Goal: Task Accomplishment & Management: Manage account settings

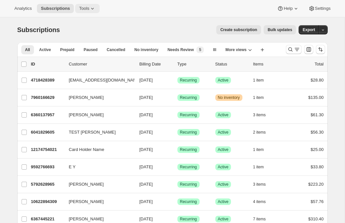
click at [88, 9] on span "Tools" at bounding box center [84, 8] width 10 height 5
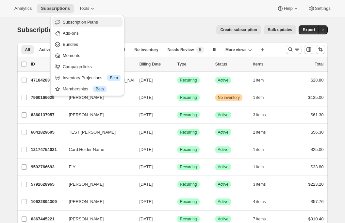
click at [86, 25] on span "Subscription Plans" at bounding box center [92, 22] width 58 height 7
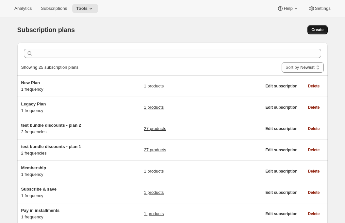
click at [316, 30] on span "Create" at bounding box center [318, 29] width 12 height 5
select select "WEEK"
select select "MONTH"
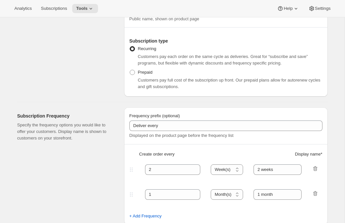
scroll to position [98, 0]
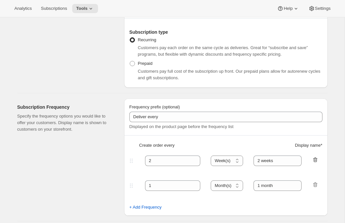
click at [315, 161] on icon "button" at bounding box center [315, 159] width 4 height 5
type input "1"
select select "MONTH"
type input "1 month"
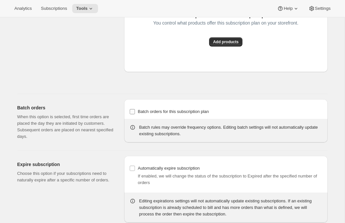
scroll to position [515, 0]
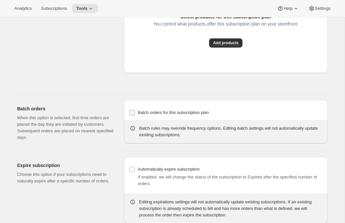
click at [152, 117] on label "Batch orders for this subscription plan" at bounding box center [170, 112] width 80 height 9
click at [135, 115] on input "Batch orders for this subscription plan" at bounding box center [132, 112] width 5 height 5
checkbox input "true"
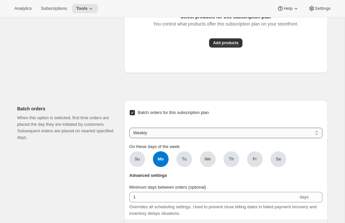
click at [148, 138] on select "Weekly Monthly Yearly" at bounding box center [226, 133] width 193 height 10
select select "MONTHDAY"
click at [130, 138] on select "Weekly Monthly Yearly" at bounding box center [226, 133] width 193 height 10
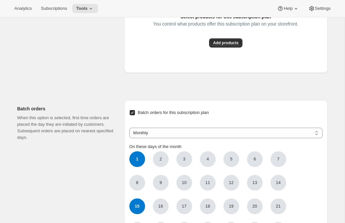
click at [135, 214] on span "15" at bounding box center [138, 206] width 16 height 16
click input "15" at bounding box center [0, 0] width 0 height 0
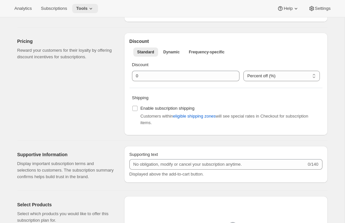
scroll to position [192, 0]
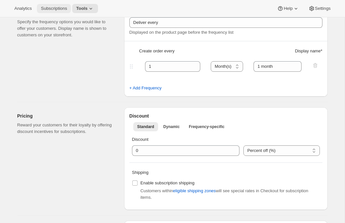
click at [47, 9] on span "Subscriptions" at bounding box center [54, 8] width 26 height 5
type input "2"
select select "WEEK"
type input "2 weeks"
checkbox input "false"
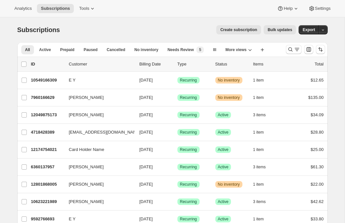
click at [285, 28] on span "Bulk updates" at bounding box center [280, 29] width 25 height 5
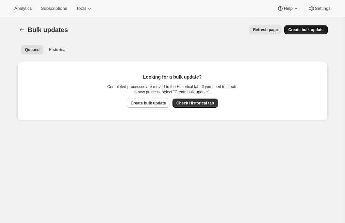
click at [299, 29] on span "Create bulk update" at bounding box center [306, 29] width 35 height 5
select select "12"
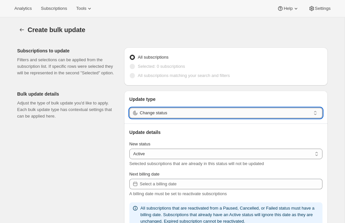
click at [205, 112] on input "Change status" at bounding box center [225, 113] width 171 height 10
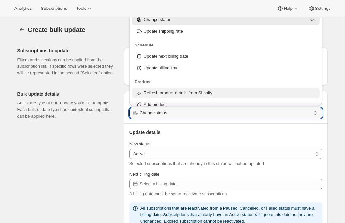
click at [177, 92] on p "Refresh product details from Shopify" at bounding box center [178, 93] width 69 height 7
type input "Refresh product details from Shopify"
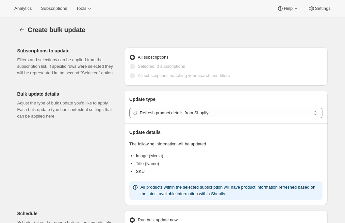
click at [137, 172] on li "SKU" at bounding box center [229, 171] width 187 height 7
click at [54, 8] on span "Subscriptions" at bounding box center [54, 8] width 26 height 5
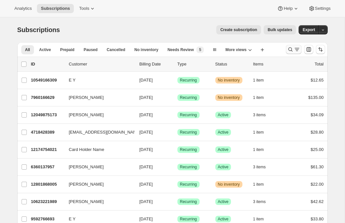
click at [293, 48] on icon "Search and filter results" at bounding box center [291, 49] width 7 height 7
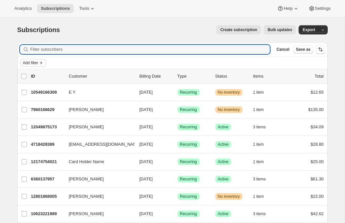
click at [33, 61] on span "Add filter" at bounding box center [30, 62] width 15 height 5
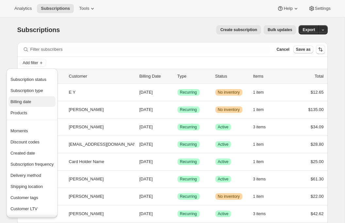
click at [25, 101] on span "Billing date" at bounding box center [20, 101] width 21 height 5
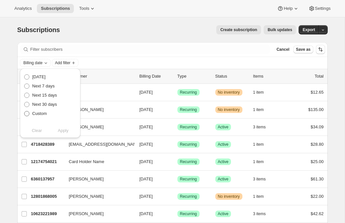
click at [39, 113] on span "Custom" at bounding box center [39, 113] width 15 height 5
click at [25, 111] on input "Custom" at bounding box center [24, 111] width 0 height 0
radio input "true"
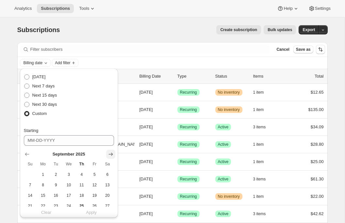
click at [110, 156] on icon "Show next month, October 2025" at bounding box center [111, 154] width 7 height 7
click at [67, 176] on span "1" at bounding box center [69, 174] width 8 height 5
type input "10-01-2025"
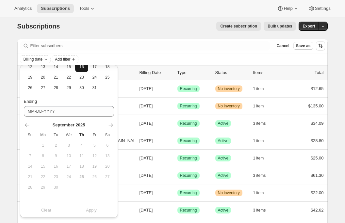
scroll to position [125, 0]
click at [109, 125] on icon "Show next month, October 2025" at bounding box center [111, 125] width 7 height 7
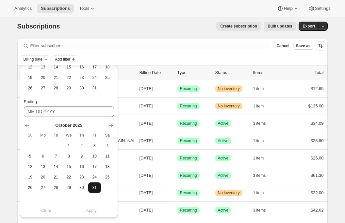
click at [92, 187] on span "31" at bounding box center [95, 187] width 8 height 5
type input "10-31-2025"
click at [90, 210] on span "Apply" at bounding box center [91, 210] width 11 height 7
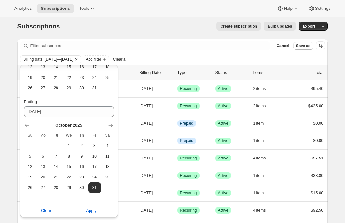
click at [186, 32] on div "Subscriptions. This page is ready Subscriptions Create subscription Bulk update…" at bounding box center [172, 26] width 311 height 25
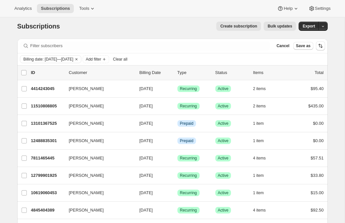
click at [277, 27] on span "Bulk updates" at bounding box center [280, 26] width 25 height 5
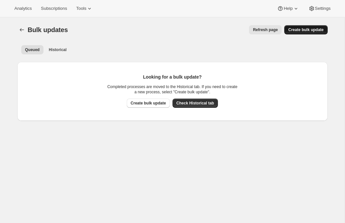
click at [323, 31] on span "Create bulk update" at bounding box center [306, 29] width 35 height 5
select select "12"
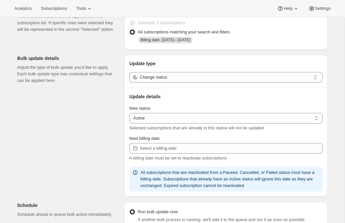
scroll to position [53, 0]
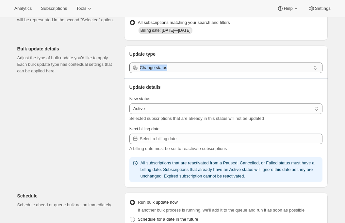
click at [168, 73] on div "Update type Change status Update details New status Active Paused Cancelled Act…" at bounding box center [226, 116] width 204 height 142
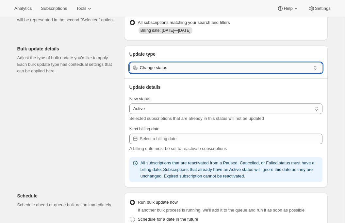
click at [168, 70] on input "Change status" at bounding box center [225, 67] width 171 height 10
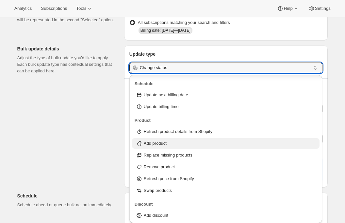
scroll to position [35, 0]
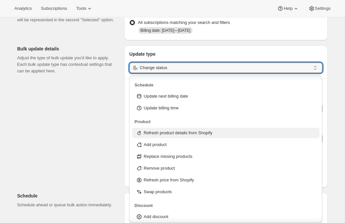
click at [178, 133] on p "Refresh product details from Shopify" at bounding box center [178, 133] width 69 height 7
type input "Refresh product details from Shopify"
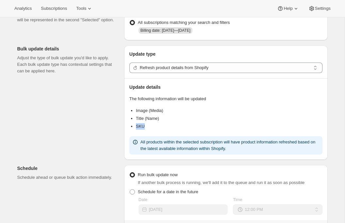
drag, startPoint x: 145, startPoint y: 130, endPoint x: 131, endPoint y: 125, distance: 15.6
click at [131, 125] on div "Image (Media) Title (Name) SKU" at bounding box center [226, 119] width 193 height 24
click at [137, 130] on div "Image (Media) Title (Name) SKU" at bounding box center [226, 119] width 193 height 24
drag, startPoint x: 136, startPoint y: 128, endPoint x: 152, endPoint y: 129, distance: 16.1
click at [152, 129] on li "SKU" at bounding box center [229, 126] width 187 height 7
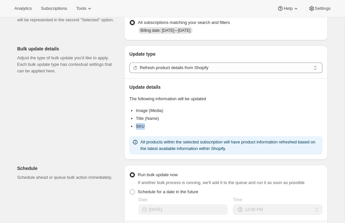
click at [152, 129] on li "SKU" at bounding box center [229, 126] width 187 height 7
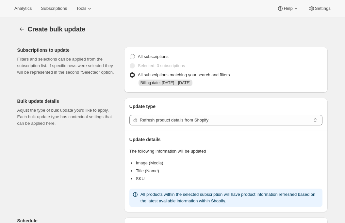
scroll to position [0, 0]
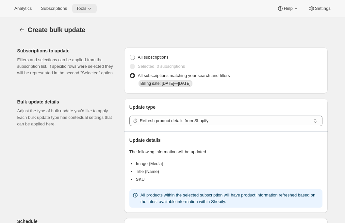
click at [83, 11] on span "Tools" at bounding box center [81, 8] width 10 height 5
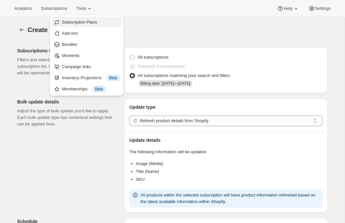
click at [86, 21] on span "Subscription Plans" at bounding box center [79, 22] width 35 height 5
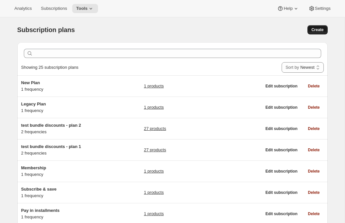
click at [320, 29] on span "Create" at bounding box center [318, 29] width 12 height 5
select select "WEEK"
select select "MONTH"
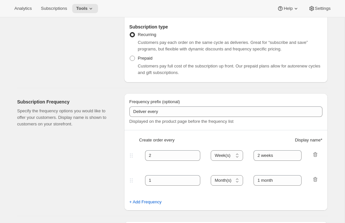
scroll to position [124, 0]
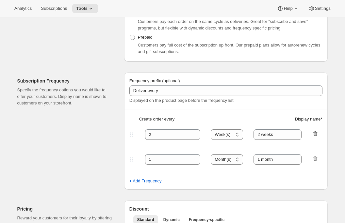
click at [318, 132] on icon "button" at bounding box center [315, 133] width 7 height 7
type input "1"
select select "MONTH"
type input "1 month"
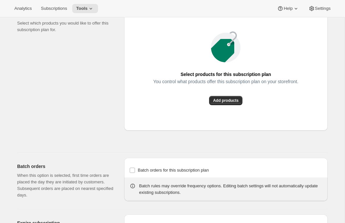
scroll to position [462, 0]
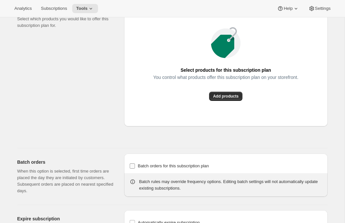
click at [174, 169] on span "Batch orders for this subscription plan" at bounding box center [173, 166] width 71 height 7
click at [135, 168] on input "Batch orders for this subscription plan" at bounding box center [132, 165] width 5 height 5
checkbox input "true"
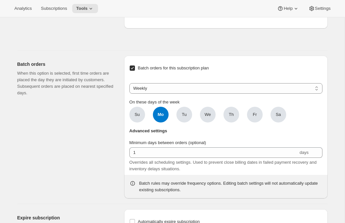
scroll to position [561, 0]
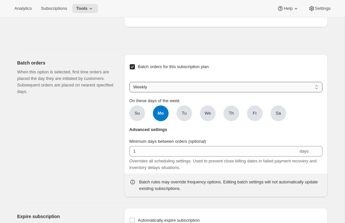
click at [182, 92] on select "Weekly Monthly Yearly" at bounding box center [226, 87] width 193 height 10
select select "MONTHDAY"
click at [130, 92] on select "Weekly Monthly Yearly" at bounding box center [226, 87] width 193 height 10
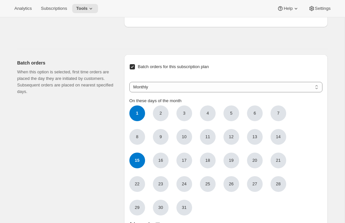
click at [138, 168] on span "15" at bounding box center [138, 160] width 16 height 16
click input "15" at bounding box center [0, 0] width 0 height 0
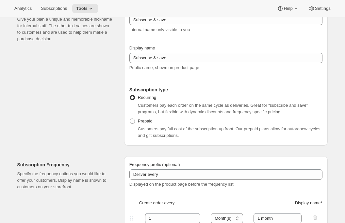
scroll to position [0, 0]
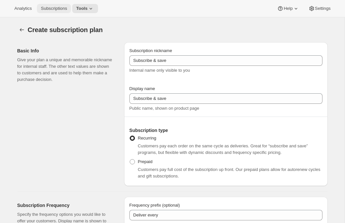
click at [53, 11] on button "Subscriptions" at bounding box center [54, 8] width 34 height 9
type input "2"
select select "WEEK"
type input "2 weeks"
checkbox input "false"
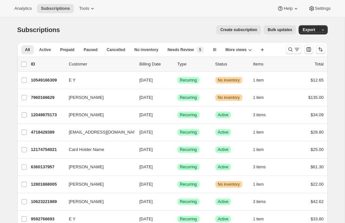
click at [279, 31] on span "Bulk updates" at bounding box center [280, 29] width 25 height 5
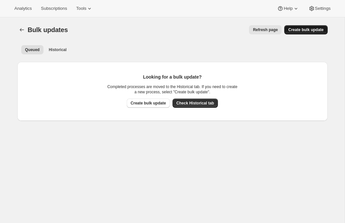
click at [292, 30] on span "Create bulk update" at bounding box center [306, 29] width 35 height 5
select select "12"
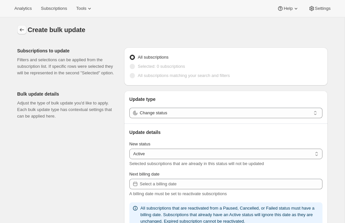
click at [20, 28] on icon "button" at bounding box center [22, 29] width 7 height 7
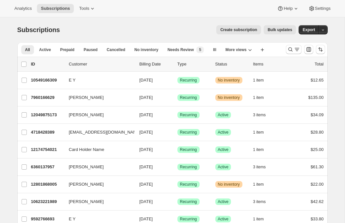
click at [282, 30] on span "Bulk updates" at bounding box center [280, 29] width 25 height 5
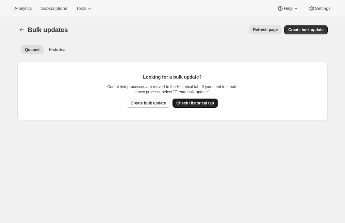
click at [193, 105] on span "Check Historical tab" at bounding box center [196, 102] width 38 height 5
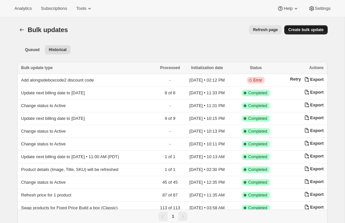
click at [301, 32] on span "Create bulk update" at bounding box center [306, 29] width 35 height 5
select select "12"
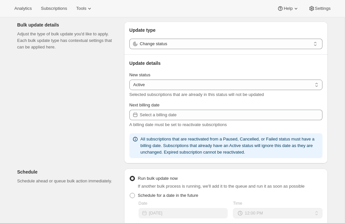
scroll to position [74, 0]
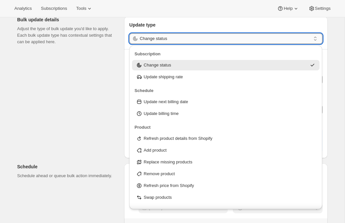
click at [262, 36] on input "Change status" at bounding box center [225, 38] width 171 height 10
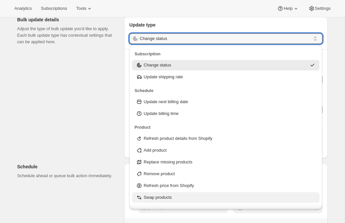
click at [187, 197] on div "Swap products" at bounding box center [226, 197] width 180 height 7
type input "Swap products"
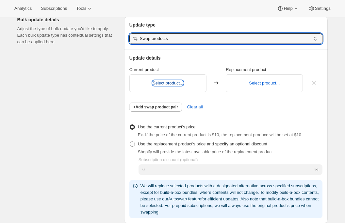
click at [177, 82] on button "Select product..." at bounding box center [168, 82] width 31 height 5
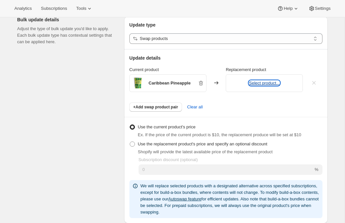
click at [255, 83] on button "Select product..." at bounding box center [264, 82] width 31 height 5
click at [160, 145] on span "Use the replacement product's price and specify an optional discount" at bounding box center [203, 143] width 130 height 5
click at [130, 142] on input "Use the replacement product's price and specify an optional discount" at bounding box center [130, 141] width 0 height 0
radio input "true"
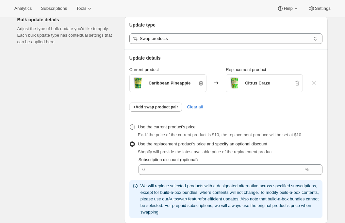
click at [179, 129] on span "Use the current product's price" at bounding box center [167, 126] width 58 height 5
click at [130, 125] on input "Use the current product's price" at bounding box center [130, 124] width 0 height 0
radio input "true"
click at [172, 145] on span "Use the replacement product's price and specify an optional discount" at bounding box center [203, 143] width 130 height 5
click at [130, 142] on input "Use the replacement product's price and specify an optional discount" at bounding box center [130, 141] width 0 height 0
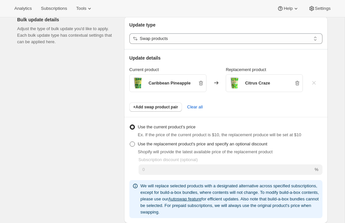
radio input "true"
click at [177, 129] on span "Use the current product's price" at bounding box center [167, 127] width 58 height 7
click at [130, 125] on input "Use the current product's price" at bounding box center [130, 124] width 0 height 0
radio input "true"
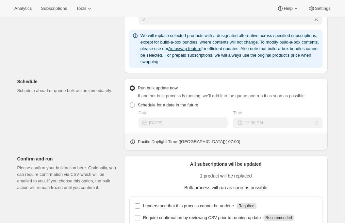
scroll to position [229, 0]
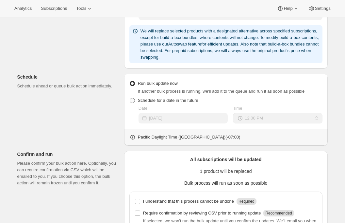
click at [170, 101] on span "Schedule for a date in the future" at bounding box center [168, 100] width 61 height 5
click at [130, 98] on input "Schedule for a date in the future" at bounding box center [130, 98] width 0 height 0
radio input "true"
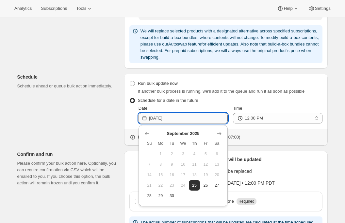
click at [176, 115] on input "[DATE]" at bounding box center [188, 118] width 79 height 10
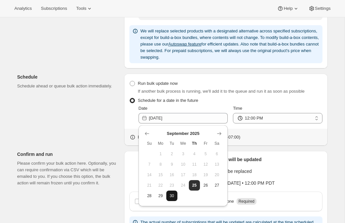
click at [174, 194] on span "30" at bounding box center [172, 195] width 6 height 5
type input "[DATE]"
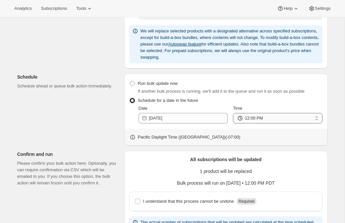
click at [262, 119] on select "12:00 AM 01:00 AM 02:00 AM 03:00 AM 04:00 AM 05:00 AM 06:00 AM 07:00 AM 08:00 A…" at bounding box center [277, 118] width 89 height 10
select select "23"
click at [233, 113] on select "12:00 AM 01:00 AM 02:00 AM 03:00 AM 04:00 AM 05:00 AM 06:00 AM 07:00 AM 08:00 A…" at bounding box center [277, 118] width 89 height 10
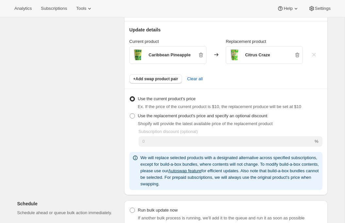
scroll to position [0, 0]
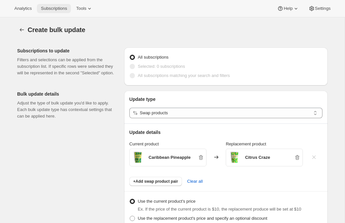
click at [50, 6] on span "Subscriptions" at bounding box center [54, 8] width 26 height 5
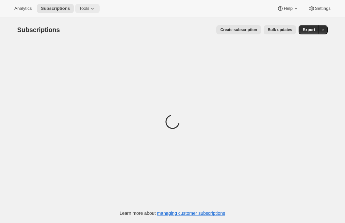
click at [91, 8] on icon at bounding box center [92, 8] width 7 height 7
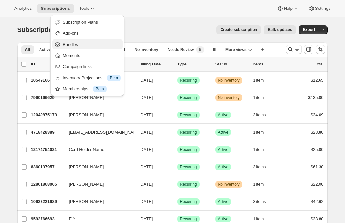
click at [80, 42] on span "Bundles" at bounding box center [92, 44] width 58 height 7
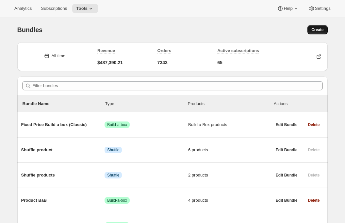
click at [312, 30] on span "Create" at bounding box center [318, 29] width 12 height 5
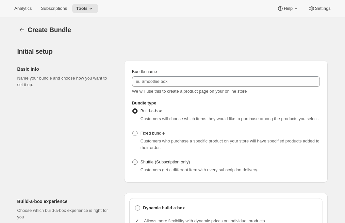
click at [145, 164] on span "Shuffle (Subscription only)" at bounding box center [166, 161] width 50 height 5
click at [133, 160] on input "Shuffle (Subscription only)" at bounding box center [132, 159] width 0 height 0
radio input "true"
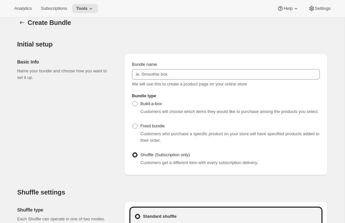
scroll to position [7, 0]
click at [150, 129] on span "Fixed bundle" at bounding box center [153, 126] width 24 height 5
click at [133, 124] on input "Fixed bundle" at bounding box center [132, 124] width 0 height 0
radio input "true"
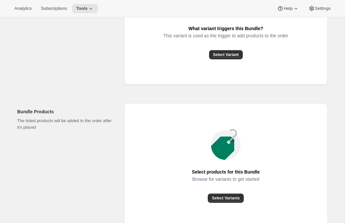
scroll to position [252, 0]
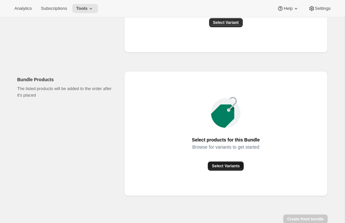
click at [216, 168] on span "Select Variants" at bounding box center [226, 165] width 28 height 5
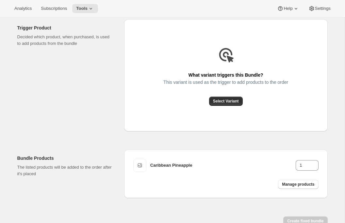
scroll to position [157, 0]
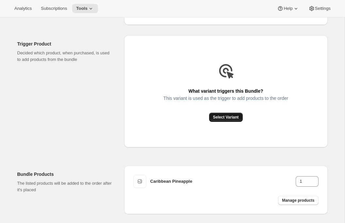
click at [220, 120] on span "Select Variant" at bounding box center [226, 116] width 26 height 5
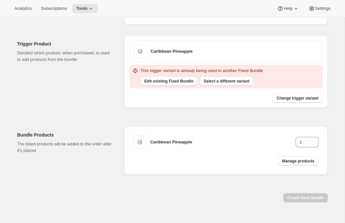
click at [220, 82] on div "Edit existing Fixed Bundle Select a different variant" at bounding box center [200, 80] width 125 height 12
click at [219, 84] on span "Select a different variant" at bounding box center [226, 81] width 45 height 5
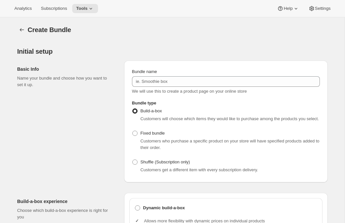
click at [151, 144] on div "Customers who purchase a specific product on your store will have specified pro…" at bounding box center [231, 144] width 180 height 13
click at [151, 135] on span "Fixed bundle" at bounding box center [153, 133] width 24 height 5
click at [133, 131] on input "Fixed bundle" at bounding box center [132, 131] width 0 height 0
radio input "true"
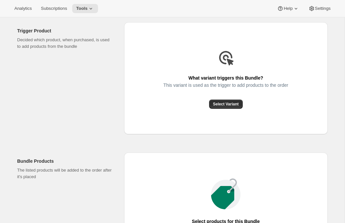
scroll to position [176, 0]
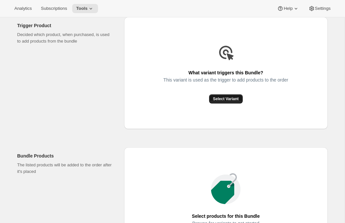
click at [224, 101] on span "Select Variant" at bounding box center [226, 98] width 26 height 5
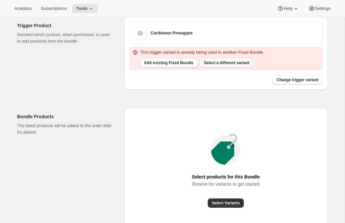
click at [221, 65] on span "Select a different variant" at bounding box center [226, 62] width 45 height 5
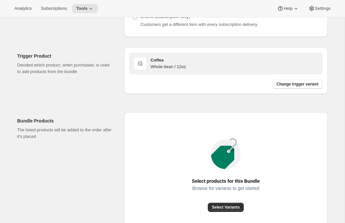
scroll to position [144, 0]
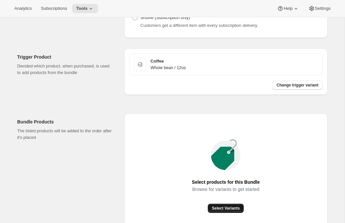
click at [228, 211] on span "Select Variants" at bounding box center [226, 207] width 28 height 5
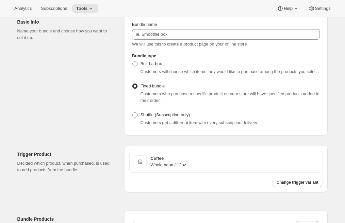
scroll to position [0, 0]
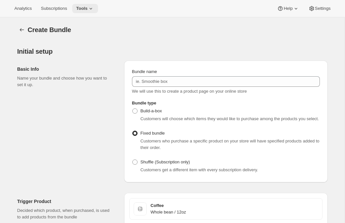
click at [91, 6] on icon at bounding box center [91, 8] width 7 height 7
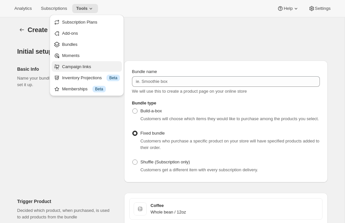
click at [80, 66] on span "Campaign links" at bounding box center [76, 66] width 29 height 5
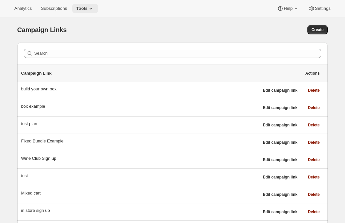
click at [82, 9] on span "Tools" at bounding box center [81, 8] width 11 height 5
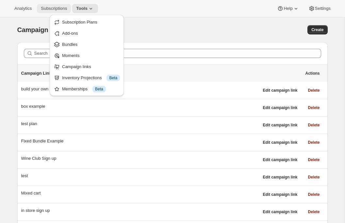
click at [65, 9] on span "Subscriptions" at bounding box center [54, 8] width 26 height 5
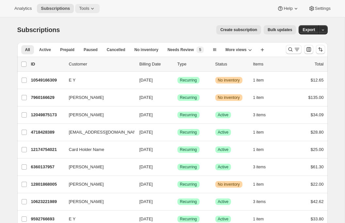
click at [87, 7] on span "Tools" at bounding box center [84, 8] width 10 height 5
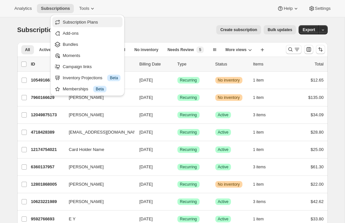
click at [85, 19] on span "Subscription Plans" at bounding box center [92, 22] width 58 height 7
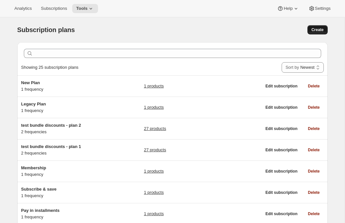
click at [320, 31] on span "Create" at bounding box center [318, 29] width 12 height 5
select select "WEEK"
select select "MONTH"
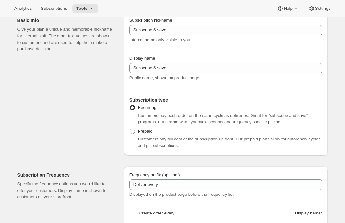
scroll to position [40, 0]
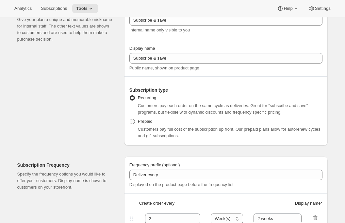
click at [145, 123] on span "Prepaid" at bounding box center [145, 121] width 15 height 5
click at [130, 119] on input "Prepaid" at bounding box center [130, 119] width 0 height 0
radio input "true"
select select "MONTH"
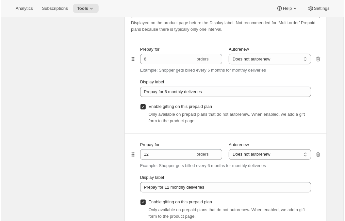
scroll to position [348, 0]
